Goal: Task Accomplishment & Management: Manage account settings

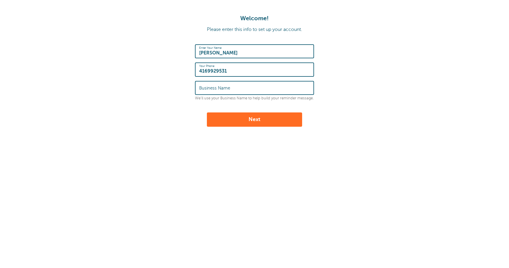
click at [230, 88] on label "Business Name" at bounding box center [214, 87] width 31 height 5
click at [230, 88] on input "Business Name" at bounding box center [254, 88] width 111 height 13
type input "Clinicflow solutions"
click at [232, 123] on button "Next" at bounding box center [254, 120] width 95 height 14
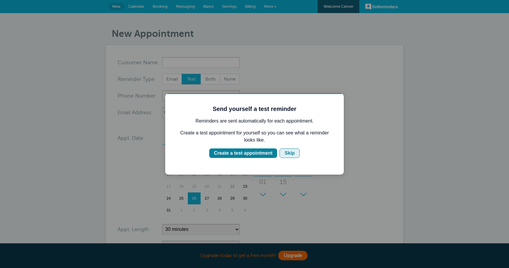
click at [290, 155] on div "Skip" at bounding box center [290, 153] width 10 height 7
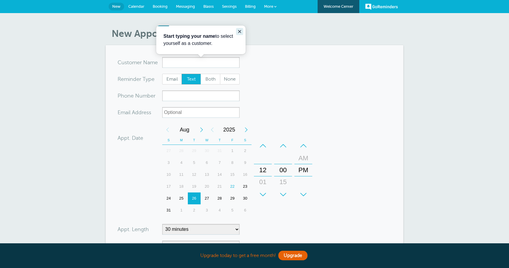
click at [243, 32] on button "Close guide" at bounding box center [239, 31] width 7 height 7
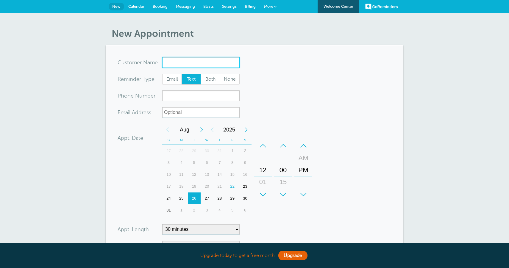
click at [181, 64] on input "x-no-autofill" at bounding box center [200, 62] width 77 height 11
type input "John Doe"
click at [205, 79] on span "Both" at bounding box center [210, 79] width 19 height 10
click at [201, 74] on input "Both" at bounding box center [200, 74] width 0 height 0
radio input "true"
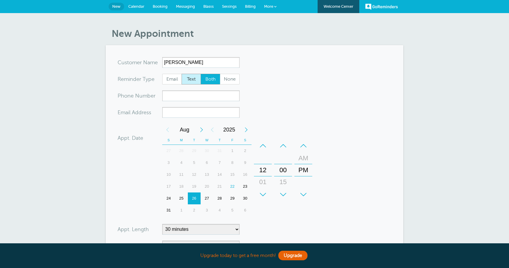
click at [195, 78] on span "Text" at bounding box center [191, 79] width 19 height 10
click at [182, 74] on input "Text" at bounding box center [181, 74] width 0 height 0
radio input "true"
click at [172, 95] on input "xxx-no-autofill" at bounding box center [200, 96] width 77 height 11
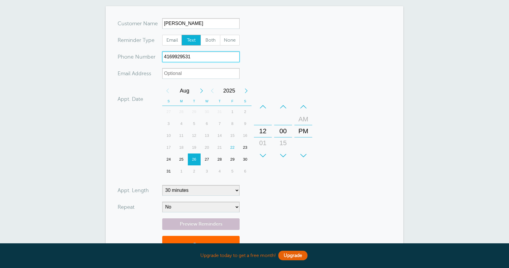
scroll to position [43, 0]
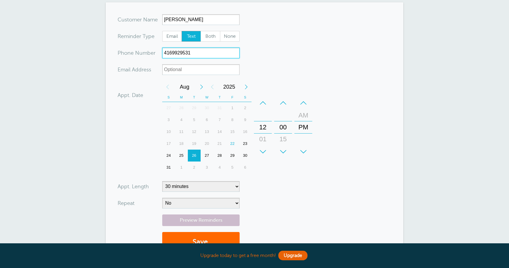
click at [207, 158] on div "27" at bounding box center [207, 156] width 13 height 12
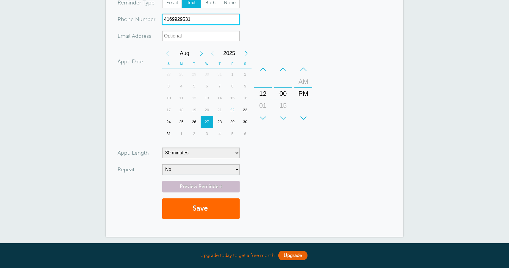
scroll to position [82, 0]
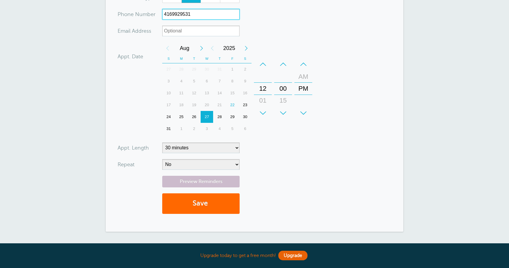
type input "4169929531"
click at [182, 167] on select "No Daily Weekly Every 2 weeks Every 3 weeks Every 4 weeks Monthly Every 5 weeks…" at bounding box center [200, 164] width 77 height 11
click at [205, 204] on button "Save" at bounding box center [200, 204] width 77 height 21
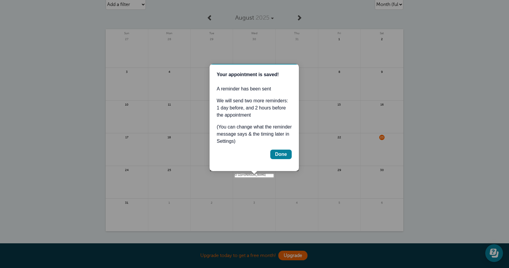
scroll to position [46, 0]
click at [280, 156] on div "Done" at bounding box center [281, 154] width 12 height 7
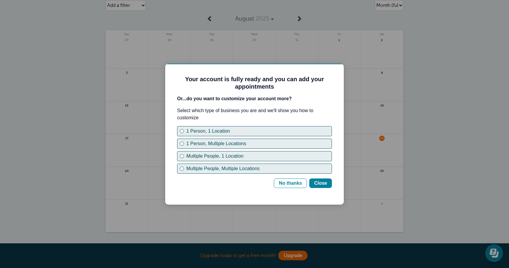
scroll to position [0, 0]
click at [182, 168] on div "Multiple People, Multiple Locations" at bounding box center [182, 169] width 2 height 2
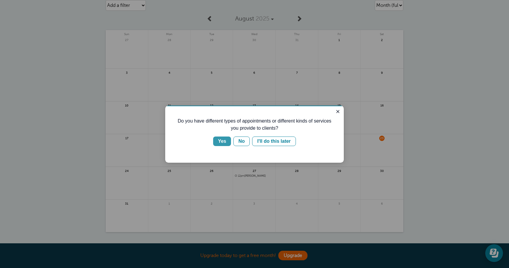
click at [224, 141] on div "Yes" at bounding box center [222, 141] width 8 height 7
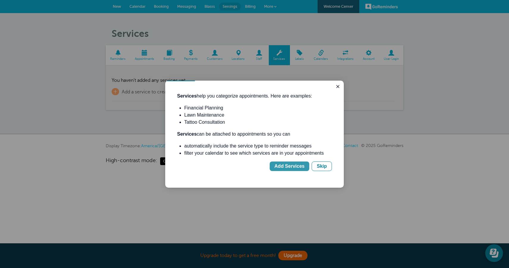
click at [294, 167] on div "Add Services" at bounding box center [290, 166] width 30 height 7
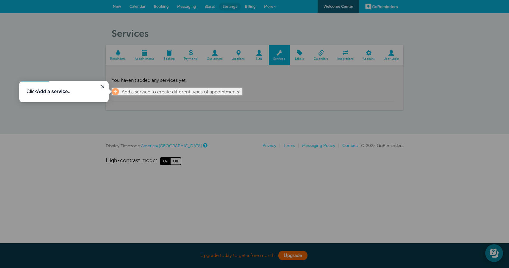
click at [180, 105] on div at bounding box center [311, 181] width 398 height 173
click at [114, 90] on span "+" at bounding box center [115, 91] width 7 height 7
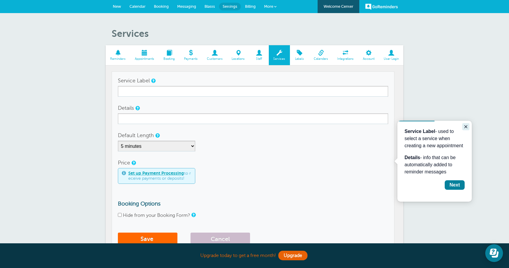
click at [465, 125] on icon "Close guide" at bounding box center [466, 126] width 3 height 3
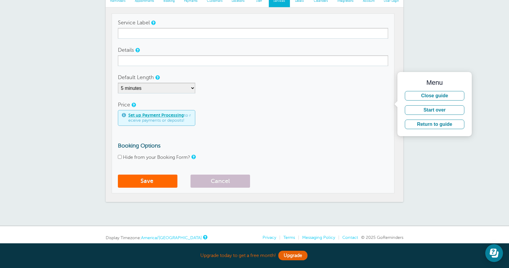
scroll to position [60, 0]
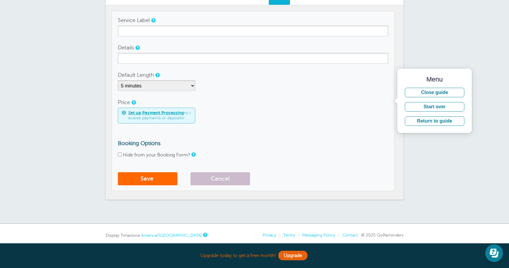
click at [342, 153] on div "Hide from your Booking Form?" at bounding box center [253, 156] width 270 height 6
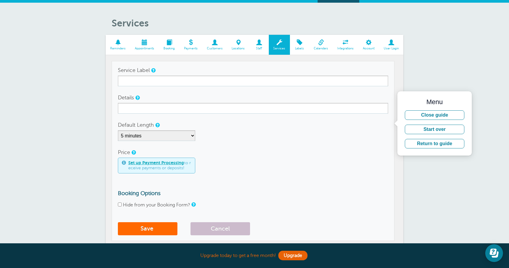
scroll to position [0, 0]
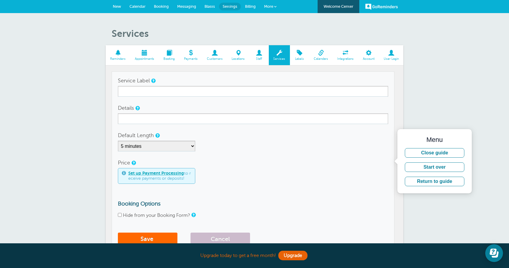
click at [262, 56] on span at bounding box center [259, 53] width 19 height 6
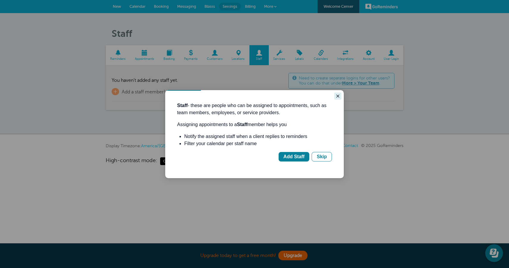
click at [339, 96] on icon "Close guide" at bounding box center [338, 96] width 5 height 5
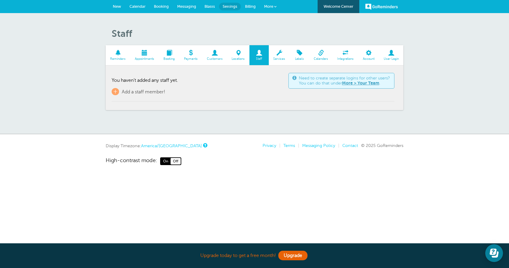
click at [235, 56] on link "Locations" at bounding box center [238, 55] width 22 height 20
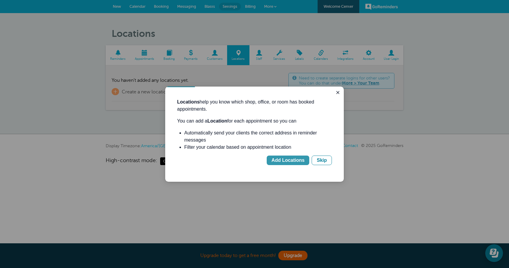
click at [281, 158] on div "Add Locations" at bounding box center [288, 160] width 33 height 7
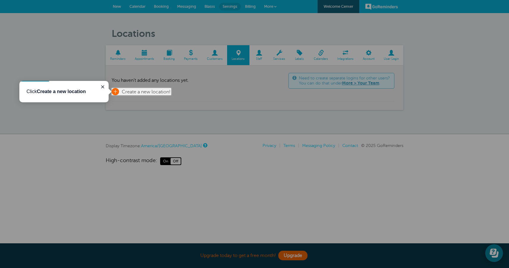
click at [114, 89] on span "+" at bounding box center [115, 91] width 7 height 7
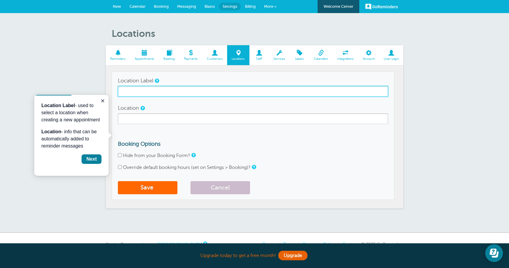
click at [136, 90] on input "Location Label" at bounding box center [253, 91] width 270 height 11
type input "h"
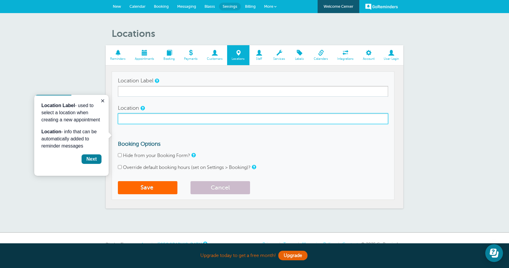
click at [146, 121] on input "Location" at bounding box center [253, 118] width 270 height 11
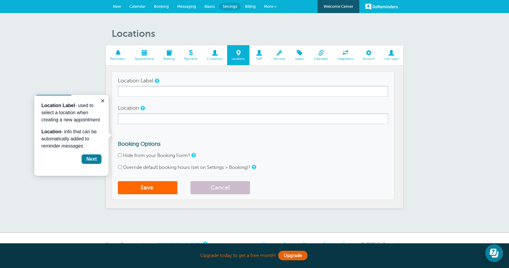
click at [172, 56] on span at bounding box center [169, 53] width 21 height 6
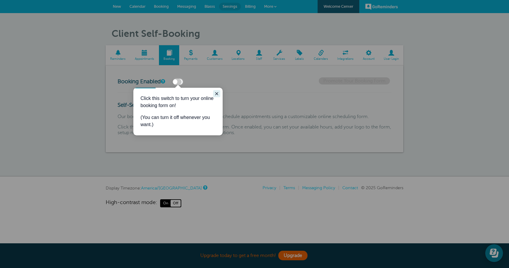
click at [218, 92] on icon "Close guide" at bounding box center [216, 93] width 3 height 3
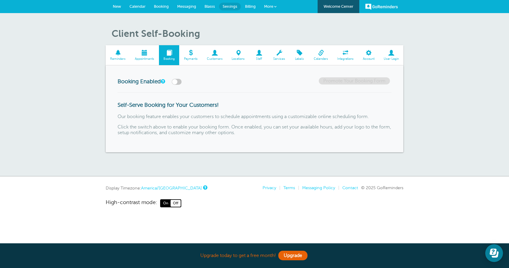
click at [185, 84] on h3 "Booking Enabled" at bounding box center [162, 80] width 89 height 7
click at [176, 80] on label at bounding box center [177, 82] width 10 height 6
click at [0, 0] on input "checkbox" at bounding box center [0, 0] width 0 height 0
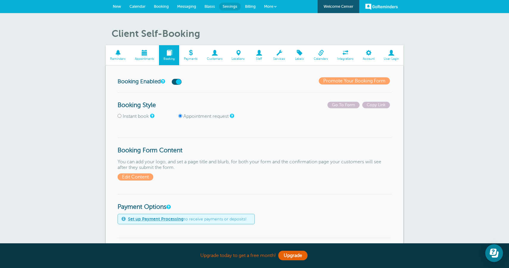
click at [180, 82] on label at bounding box center [177, 82] width 10 height 6
click at [0, 0] on input "checkbox" at bounding box center [0, 0] width 0 height 0
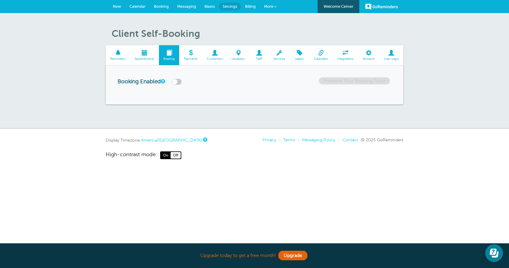
click at [141, 55] on span at bounding box center [144, 53] width 29 height 6
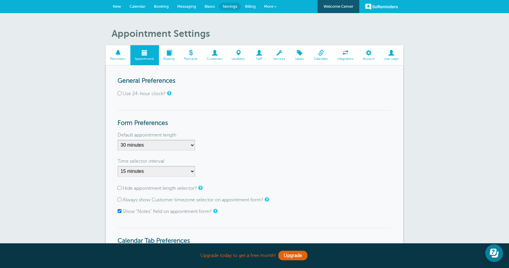
click at [323, 57] on span "Calendars" at bounding box center [321, 59] width 18 height 4
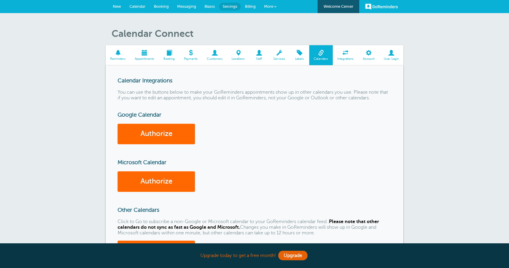
click at [343, 58] on span "Integrations" at bounding box center [346, 59] width 20 height 4
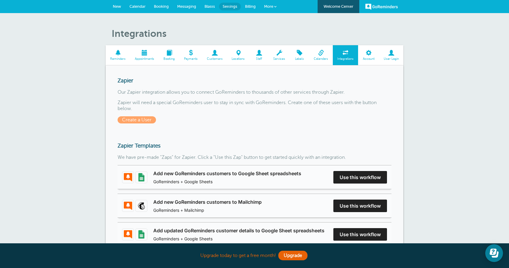
click at [142, 53] on span at bounding box center [144, 53] width 29 height 6
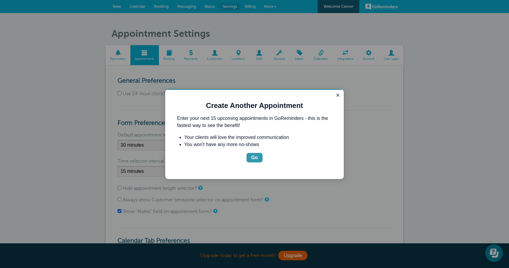
click at [255, 157] on div "Go" at bounding box center [254, 157] width 7 height 7
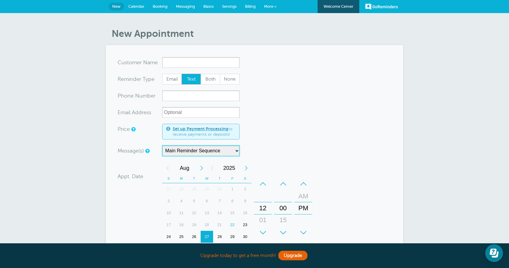
click at [188, 149] on select "Main Reminder Sequence" at bounding box center [200, 151] width 77 height 11
click at [162, 146] on select "Main Reminder Sequence" at bounding box center [200, 151] width 77 height 11
click at [136, 2] on link "Calendar" at bounding box center [136, 6] width 24 height 13
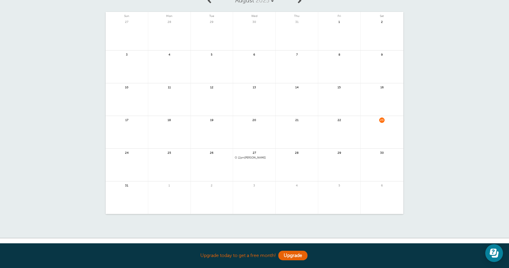
scroll to position [41, 0]
click at [213, 159] on link at bounding box center [212, 168] width 42 height 26
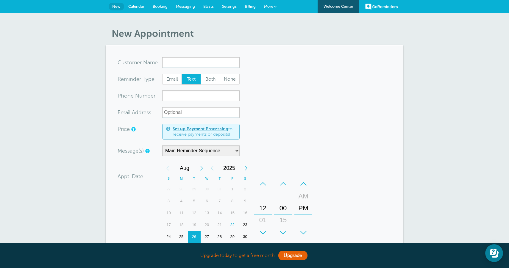
click at [136, 9] on link "Calendar" at bounding box center [136, 6] width 24 height 13
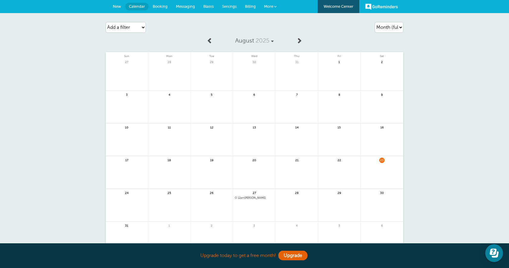
click at [160, 6] on span "Booking" at bounding box center [160, 6] width 15 height 4
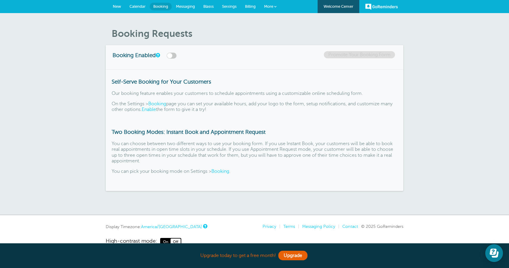
click at [172, 55] on label at bounding box center [172, 56] width 10 height 6
click at [0, 0] on input "checkbox" at bounding box center [0, 0] width 0 height 0
click at [334, 55] on link "Promote Your Booking Form" at bounding box center [359, 54] width 71 height 7
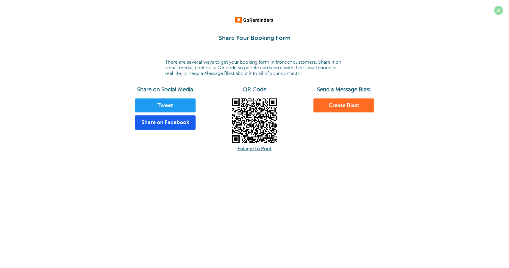
click at [498, 9] on span at bounding box center [498, 10] width 9 height 9
